Goal: Obtain resource: Obtain resource

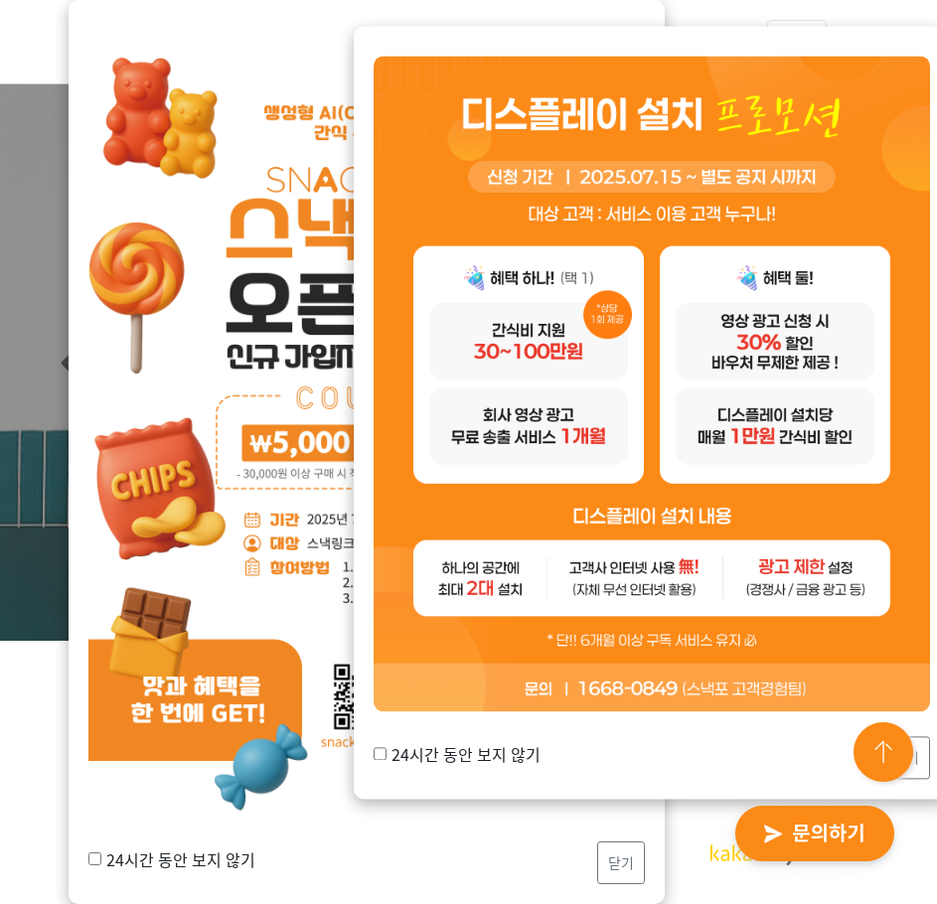
click at [380, 755] on input "24시간 동안 보지 않기" at bounding box center [380, 753] width 13 height 13
checkbox input "true"
click at [922, 758] on button "닫기" at bounding box center [906, 757] width 48 height 43
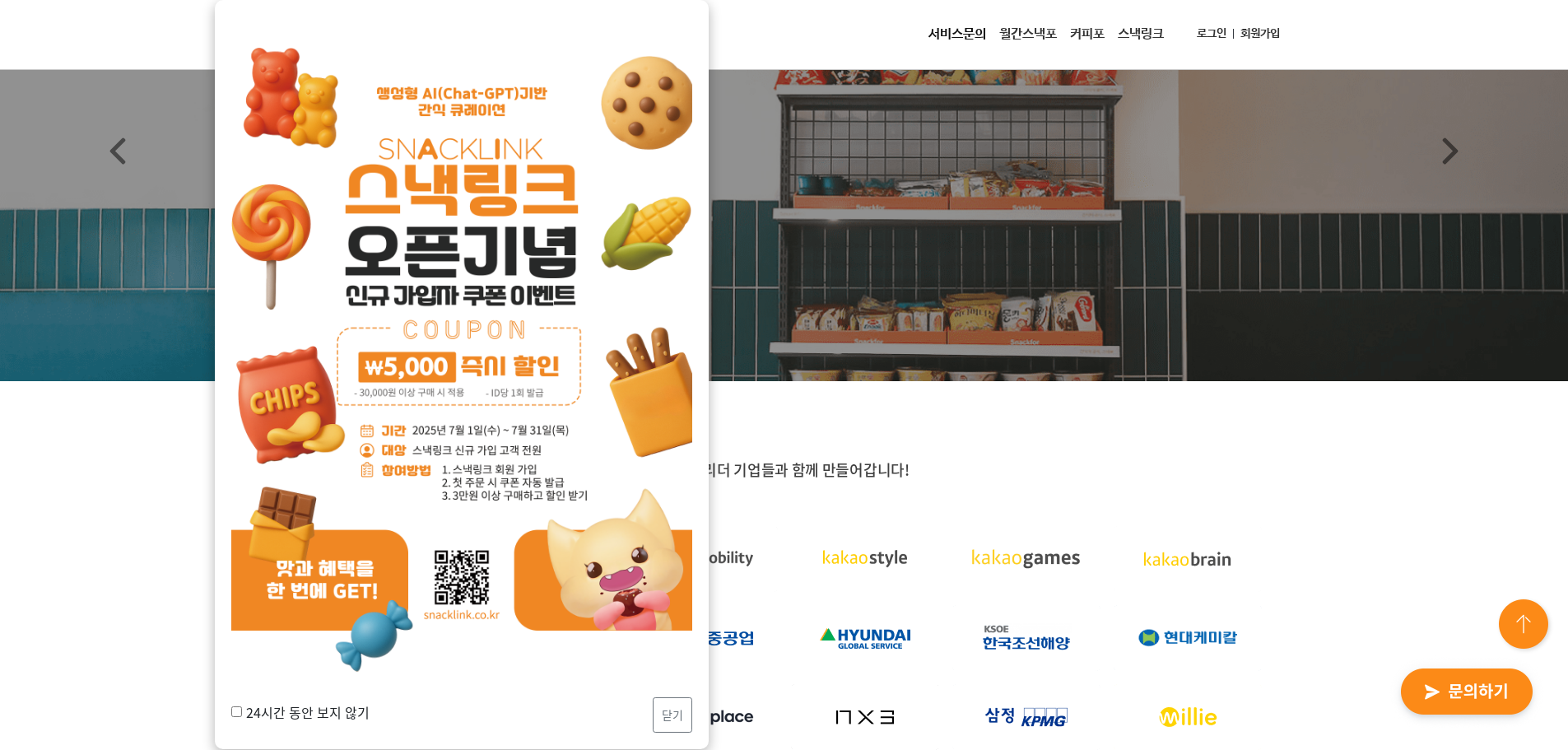
scroll to position [165, 0]
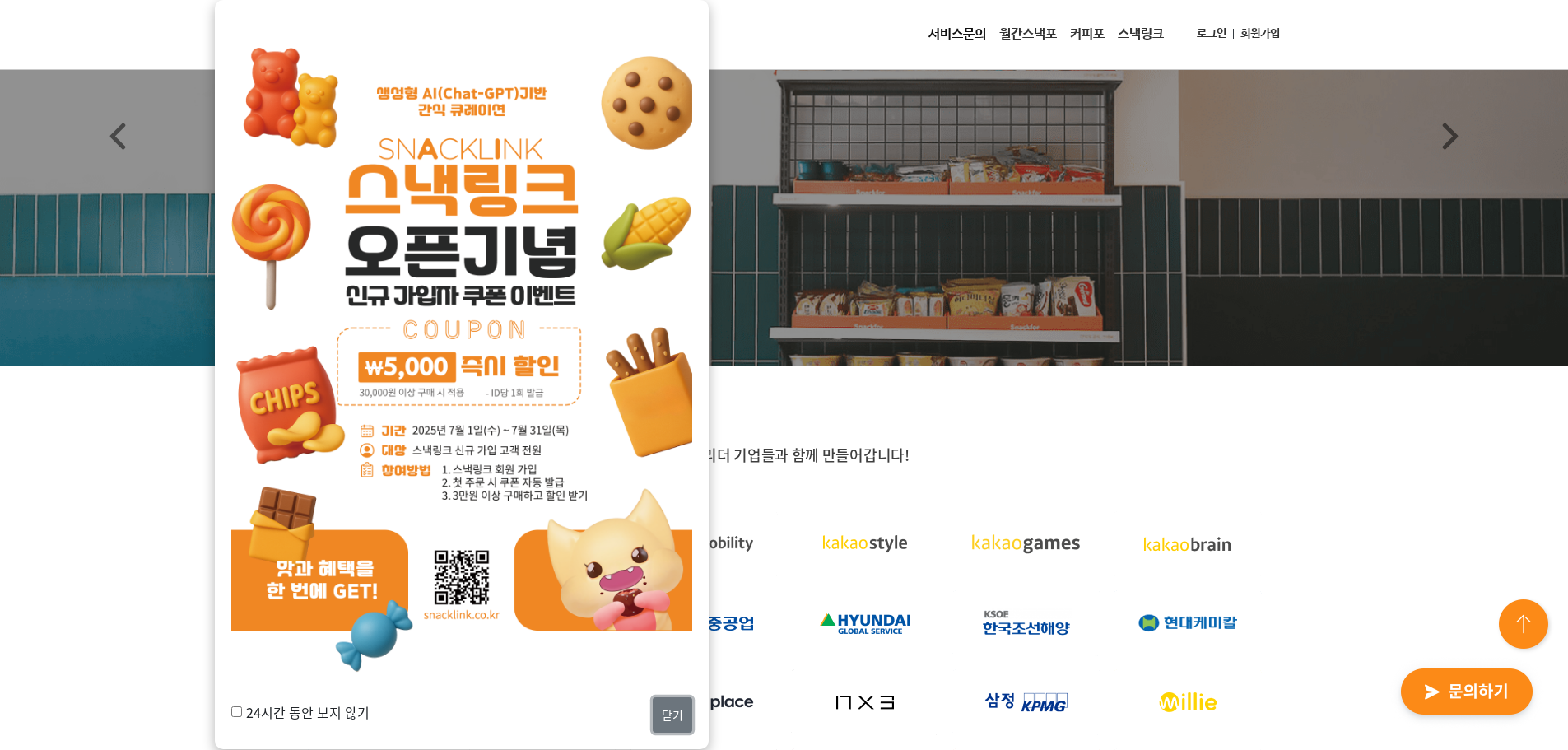
click at [684, 699] on button "닫기" at bounding box center [673, 714] width 40 height 36
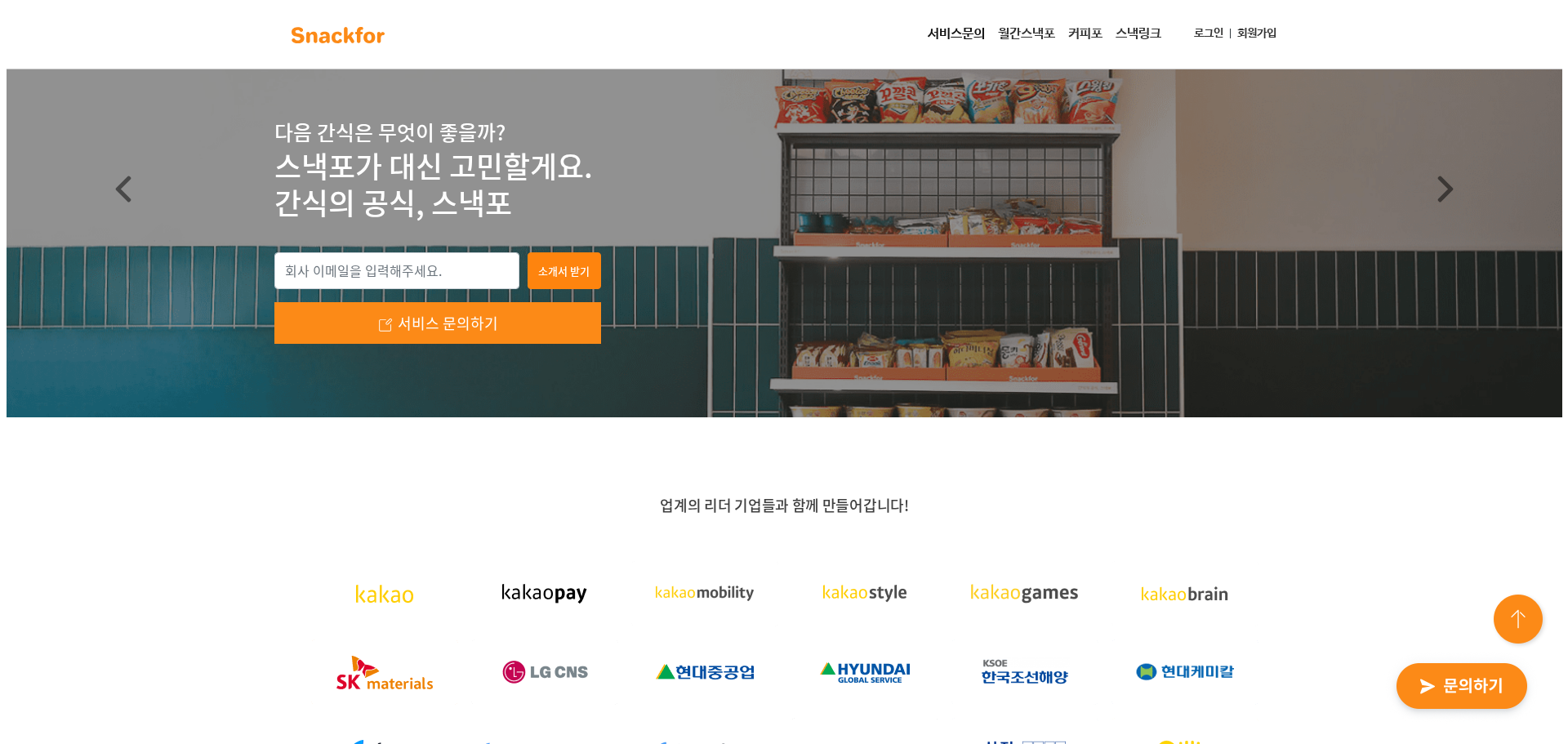
scroll to position [0, 0]
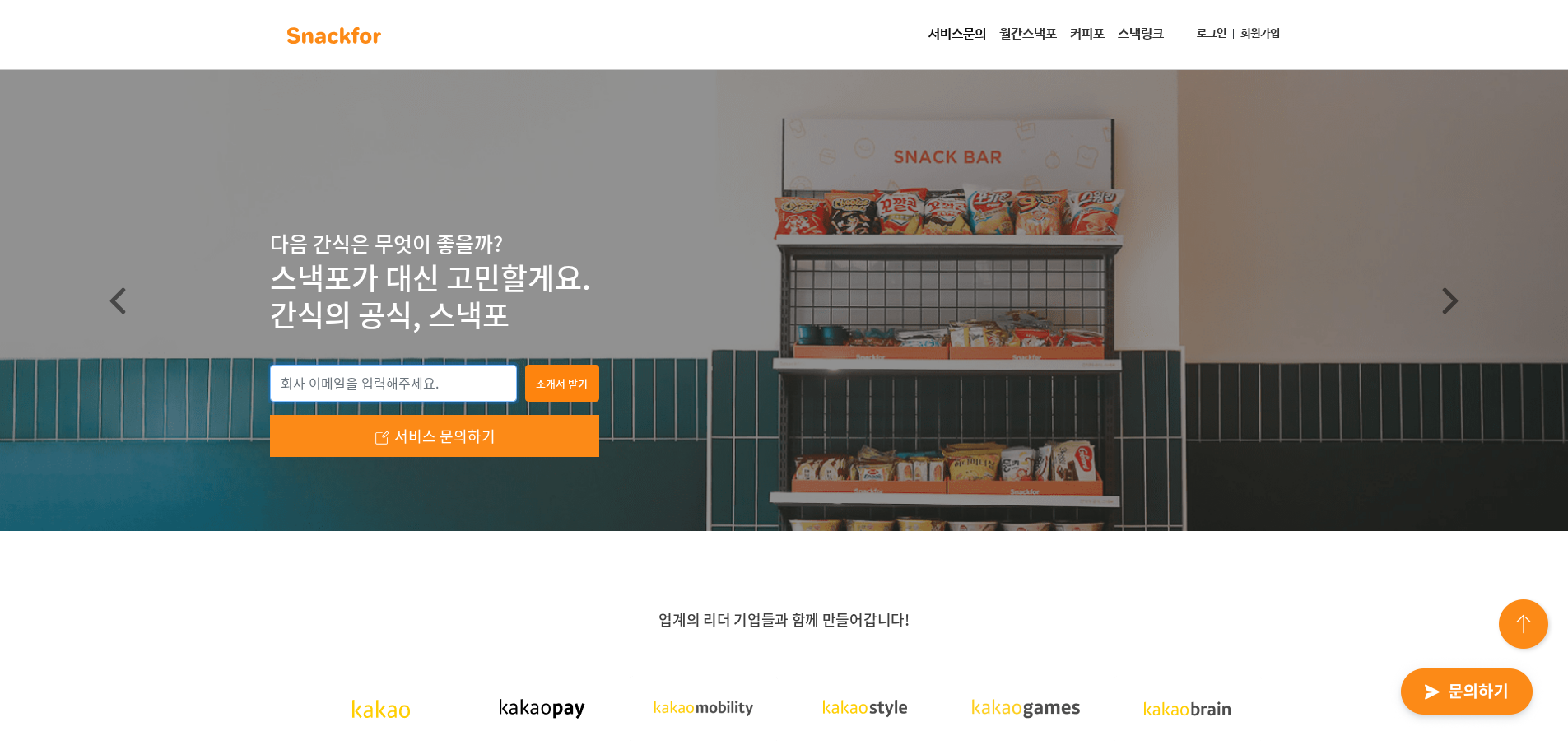
click at [433, 374] on input "email" at bounding box center [393, 384] width 247 height 38
type input "t"
type input "[DOMAIN_NAME]"
click at [375, 437] on img at bounding box center [382, 438] width 18 height 18
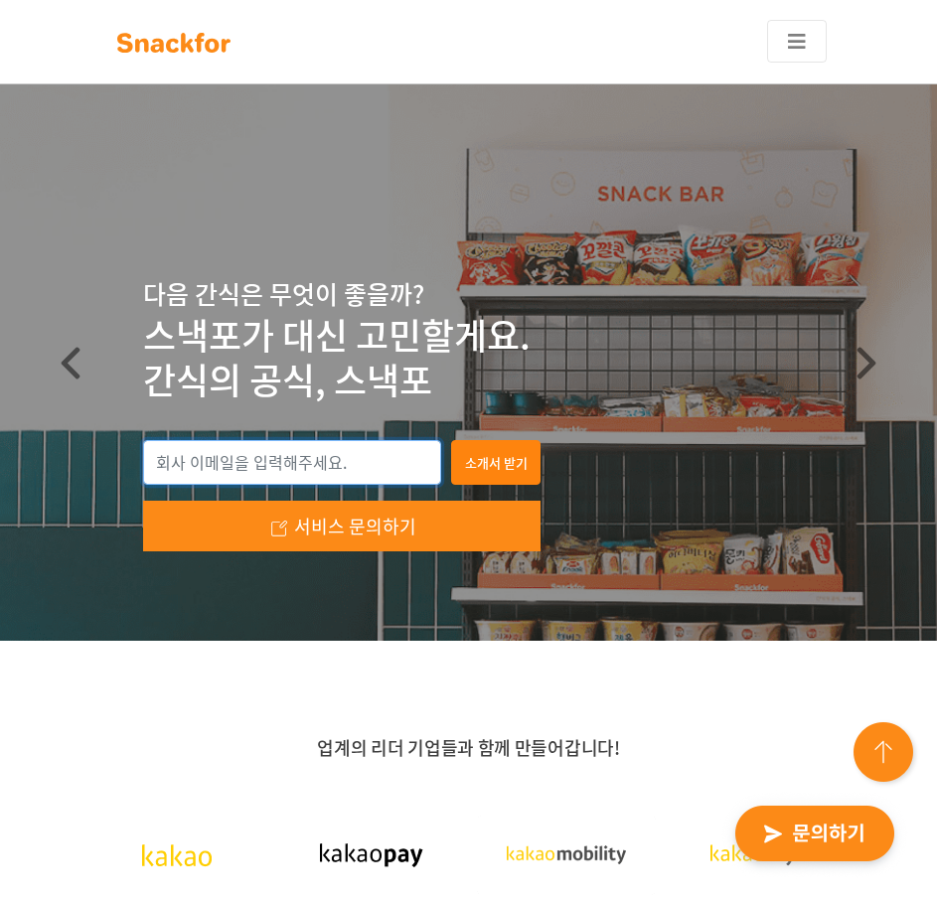
click at [310, 468] on input "email" at bounding box center [292, 463] width 298 height 46
type input "[DOMAIN_NAME][EMAIL_ADDRESS][DOMAIN_NAME]"
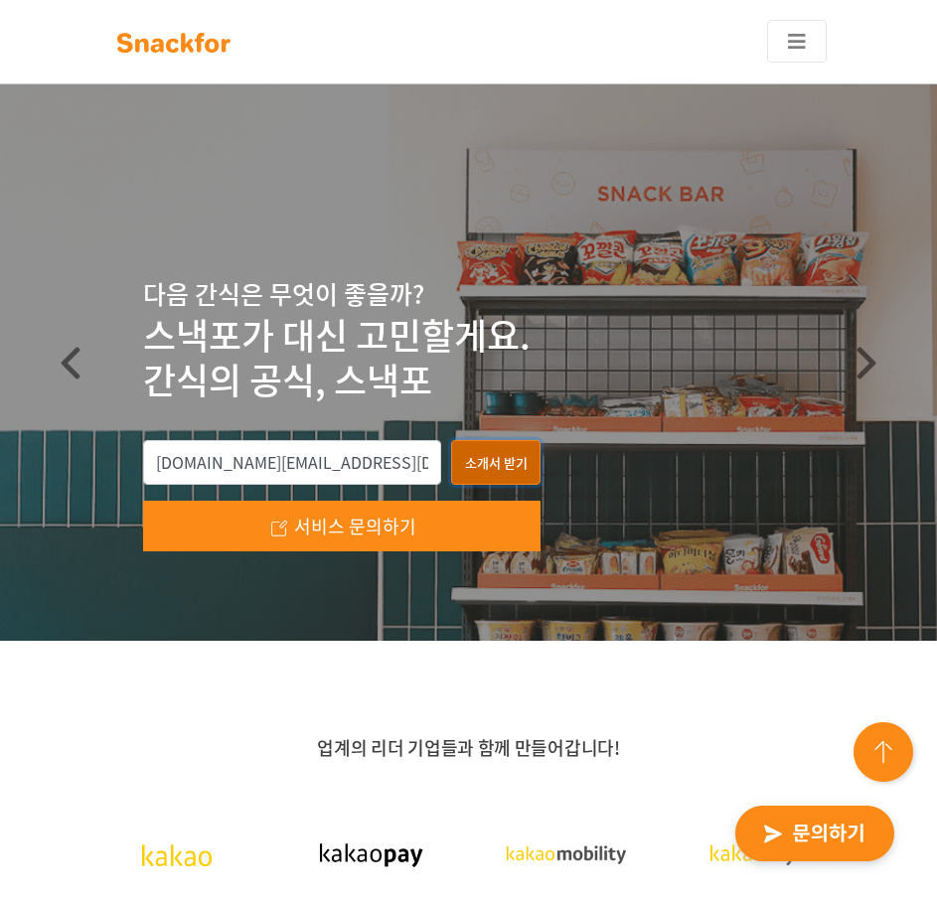
click at [480, 473] on button "소개서 받기" at bounding box center [495, 463] width 89 height 46
type input "[DOMAIN_NAME][EMAIL_ADDRESS][DOMAIN_NAME]"
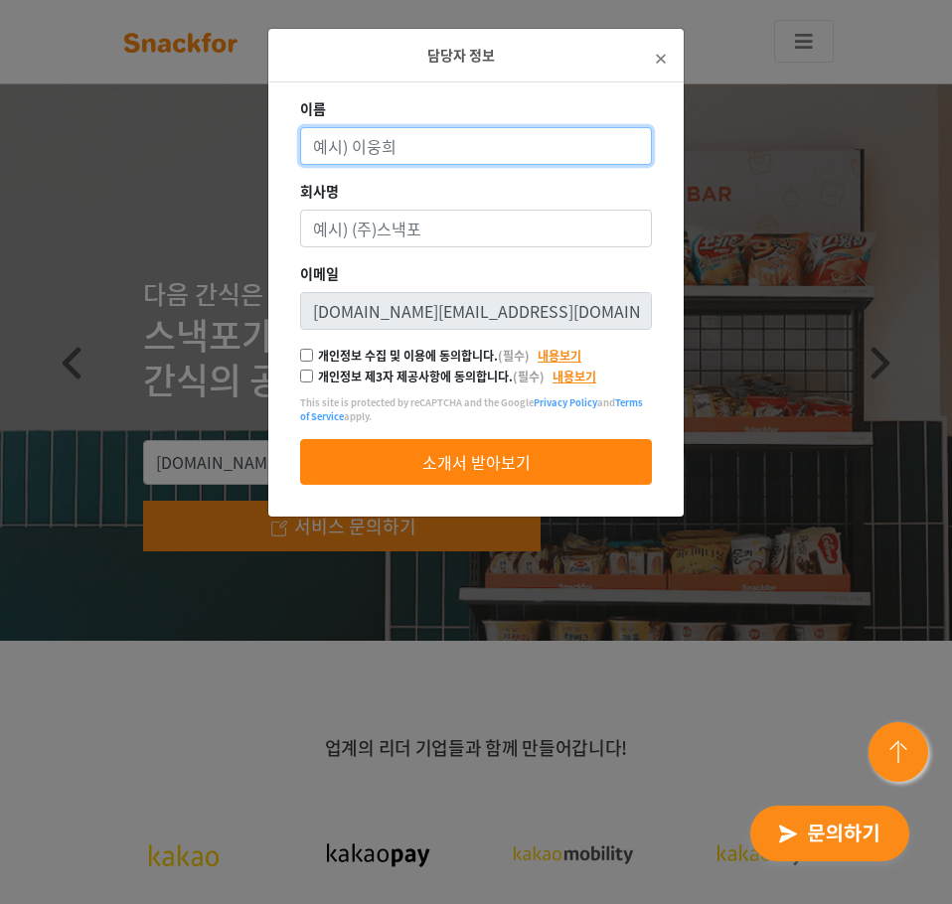
click at [480, 138] on input "이름" at bounding box center [476, 146] width 352 height 38
type input "d"
type input "[PERSON_NAME]"
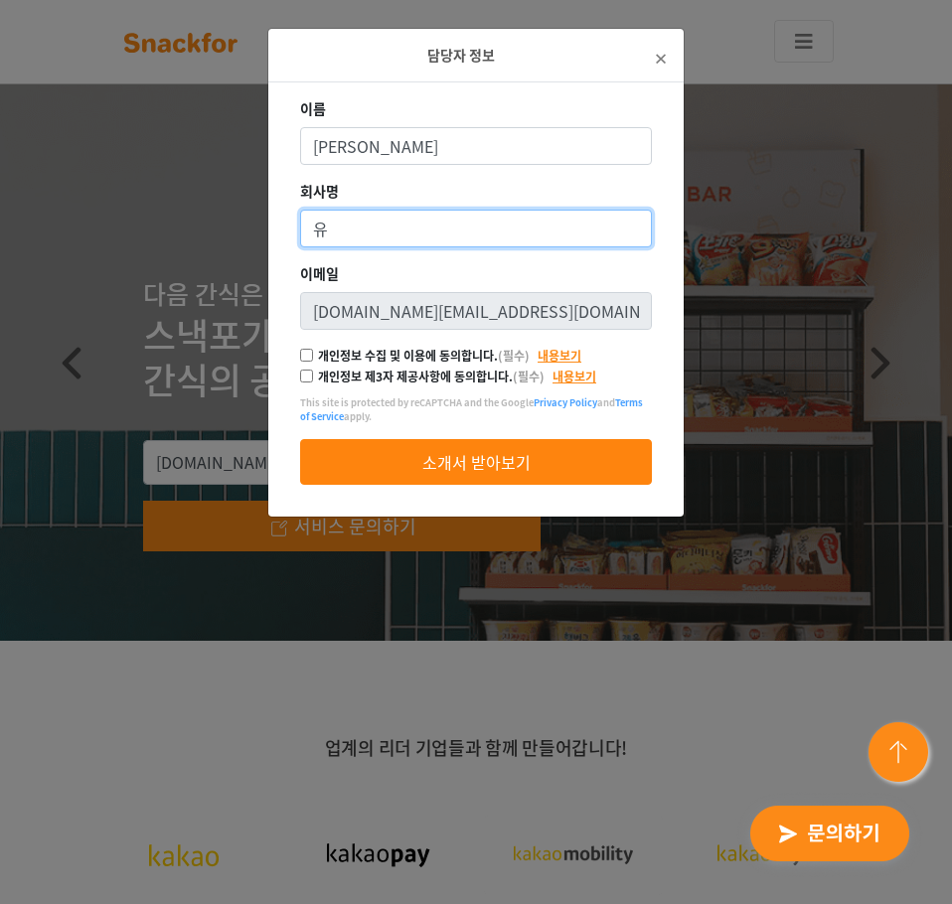
type input "ㅇ"
type input "(주)유니레버코리아"
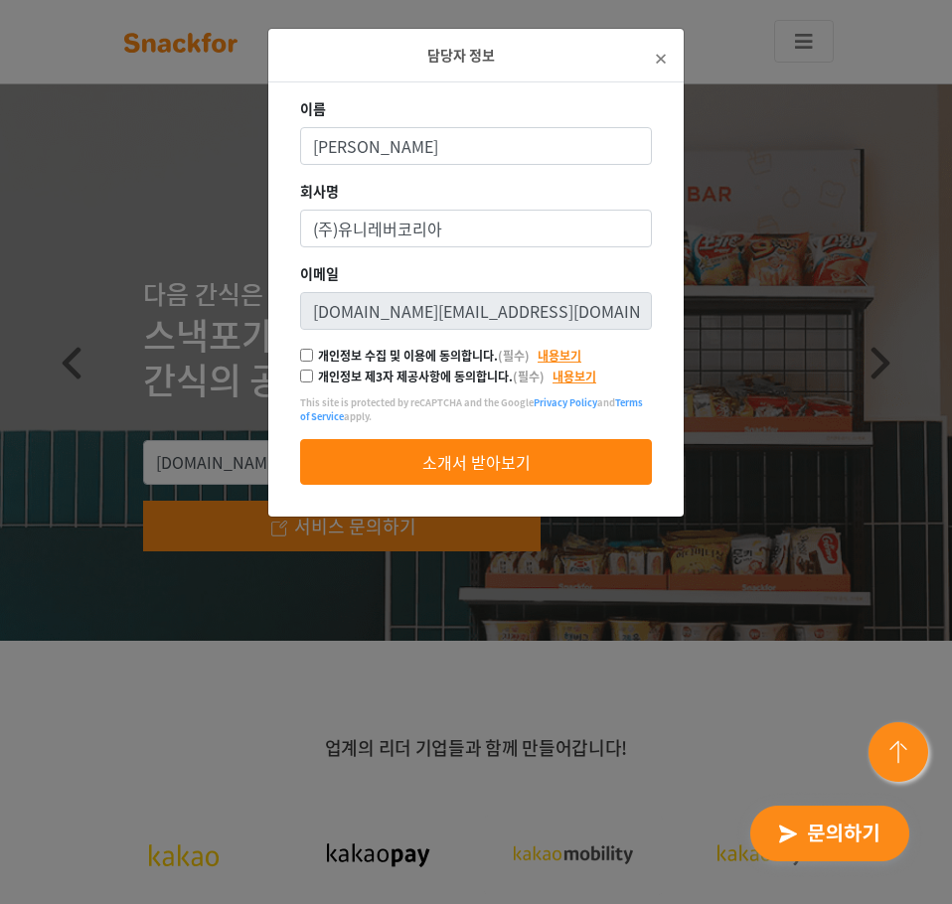
click at [306, 358] on input "개인정보 수집 및 이용에 동의합니다. (필수)" at bounding box center [306, 355] width 13 height 13
checkbox input "true"
click at [307, 374] on input "개인정보 제3자 제공사항에 동의합니다. (필수)" at bounding box center [306, 376] width 13 height 13
checkbox input "true"
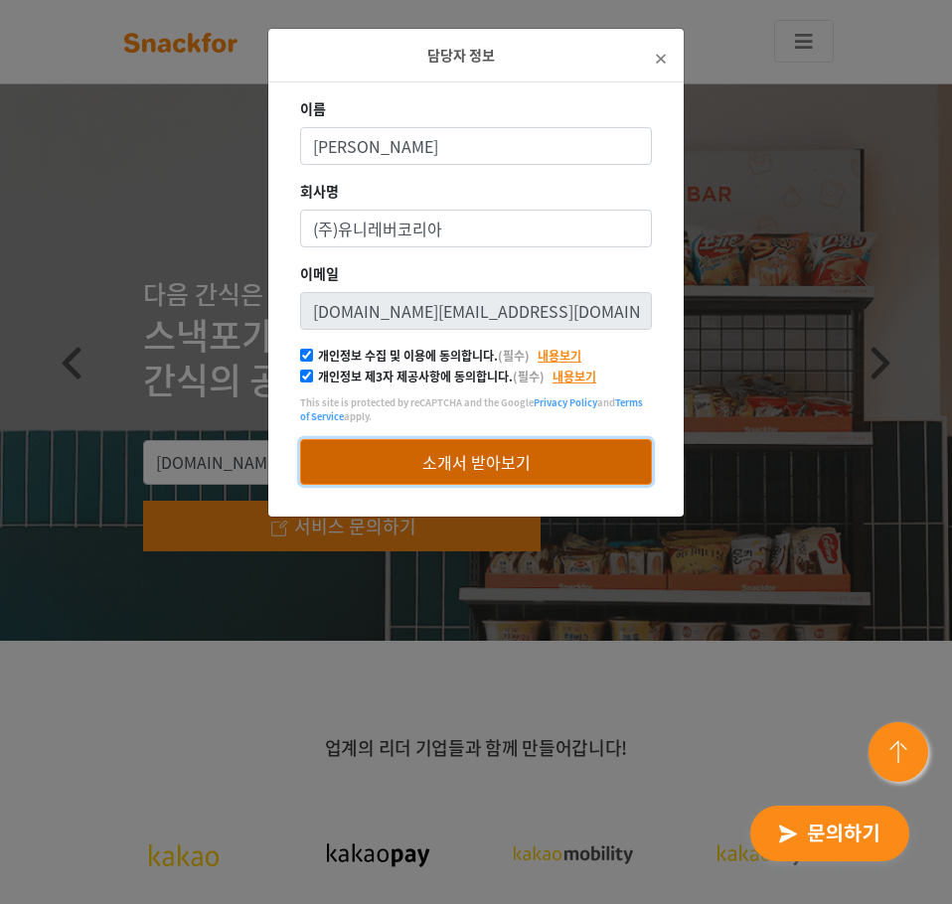
click at [363, 465] on button "소개서 받아보기" at bounding box center [476, 462] width 352 height 46
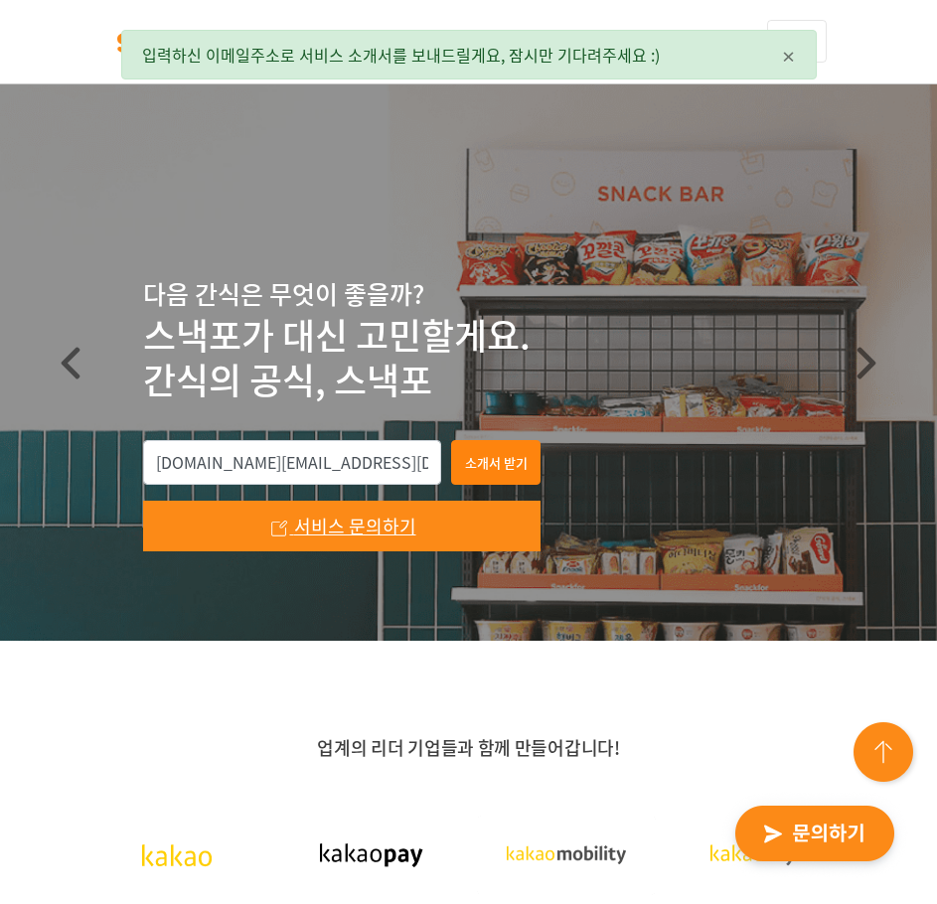
click at [292, 521] on link "서비스 문의하기" at bounding box center [341, 526] width 397 height 51
